Goal: Information Seeking & Learning: Find specific page/section

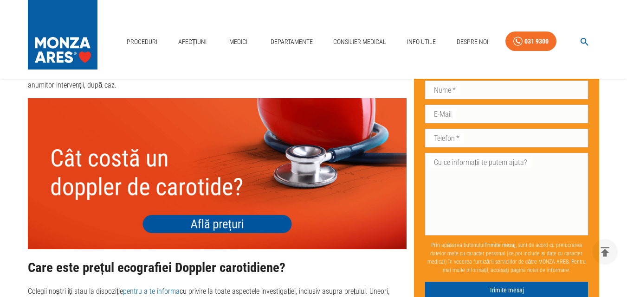
scroll to position [1923, 0]
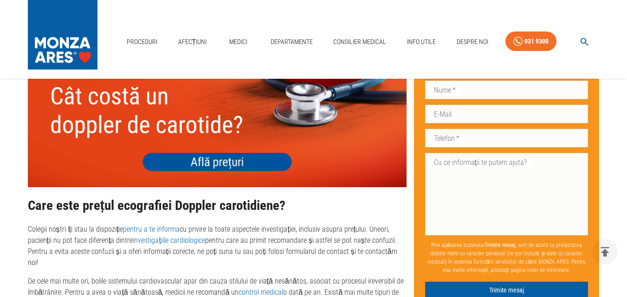
click at [233, 159] on img at bounding box center [217, 111] width 379 height 151
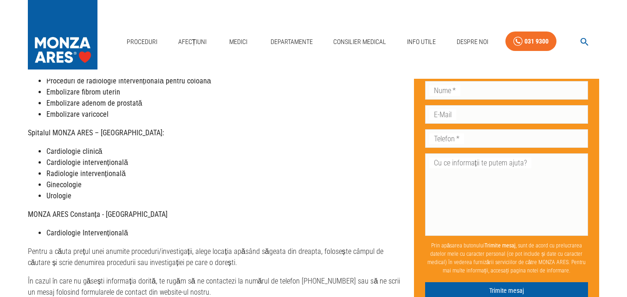
scroll to position [12, 0]
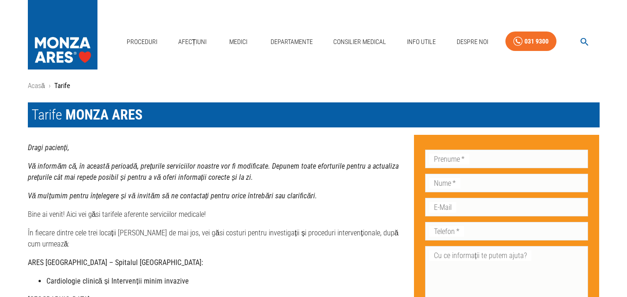
click at [104, 277] on strong "Cardiologie clinică și Intervenții minim invazive" at bounding box center [117, 281] width 142 height 9
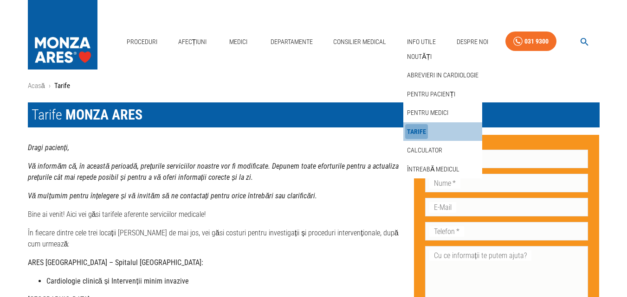
click at [423, 132] on link "Tarife" at bounding box center [416, 131] width 23 height 15
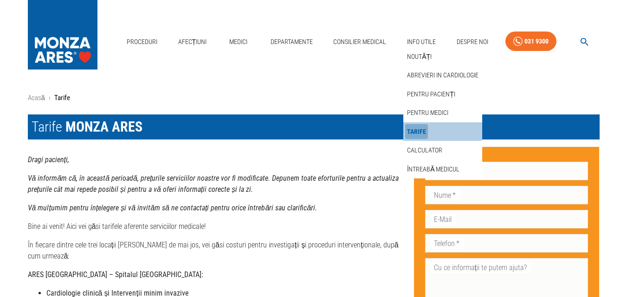
click at [412, 129] on link "Tarife" at bounding box center [416, 131] width 23 height 15
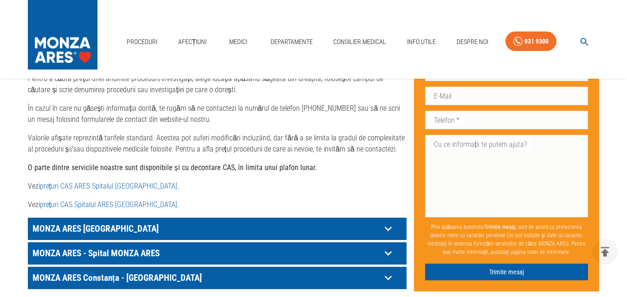
scroll to position [463, 0]
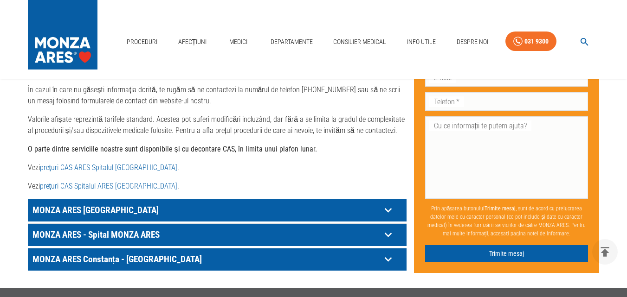
click at [91, 203] on p "MONZA ARES [GEOGRAPHIC_DATA]" at bounding box center [205, 210] width 351 height 14
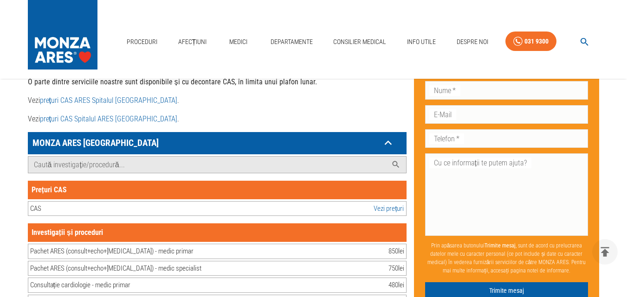
scroll to position [550, 0]
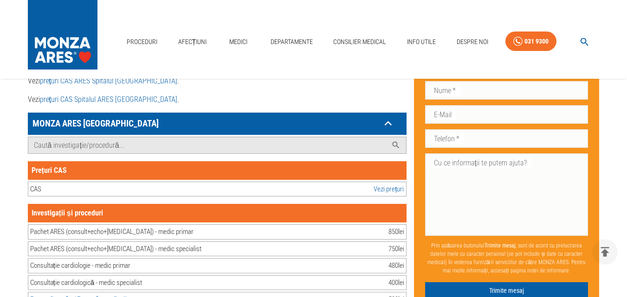
click at [81, 182] on div "CAS Vezi prețuri" at bounding box center [217, 189] width 379 height 15
click at [388, 184] on link "Vezi prețuri" at bounding box center [388, 189] width 30 height 11
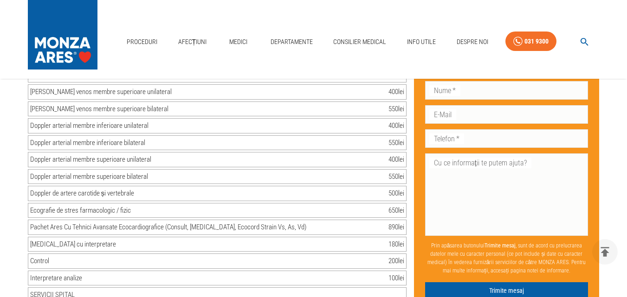
scroll to position [1033, 0]
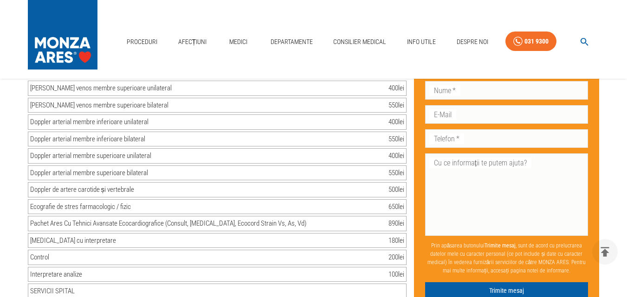
click at [54, 185] on div "Doppler de artere carotide și vertebrale" at bounding box center [82, 190] width 104 height 11
